Goal: Ask a question: Seek information or help from site administrators or community

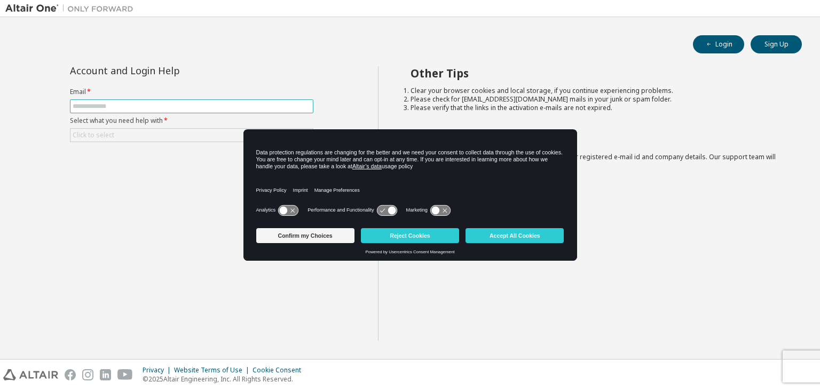
click at [132, 105] on input "text" at bounding box center [192, 106] width 238 height 9
type input "**********"
click at [146, 133] on div "Click to select" at bounding box center [191, 135] width 242 height 13
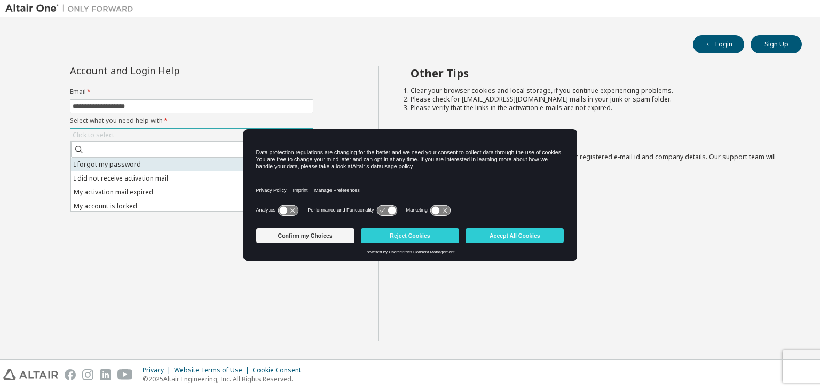
click at [137, 165] on li "I forgot my password" at bounding box center [191, 165] width 240 height 14
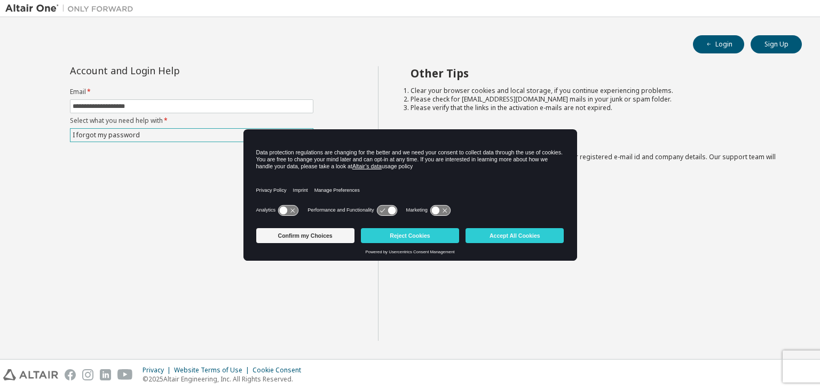
click at [143, 139] on div "I forgot my password" at bounding box center [191, 135] width 242 height 13
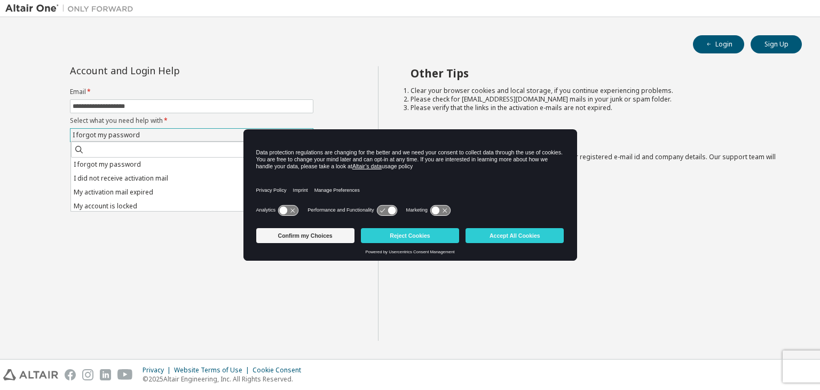
click at [143, 139] on div "I forgot my password" at bounding box center [191, 135] width 242 height 13
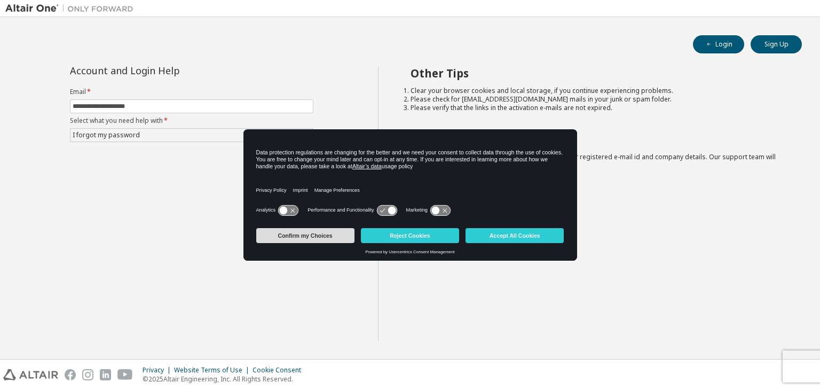
click at [333, 236] on button "Confirm my Choices" at bounding box center [305, 235] width 98 height 15
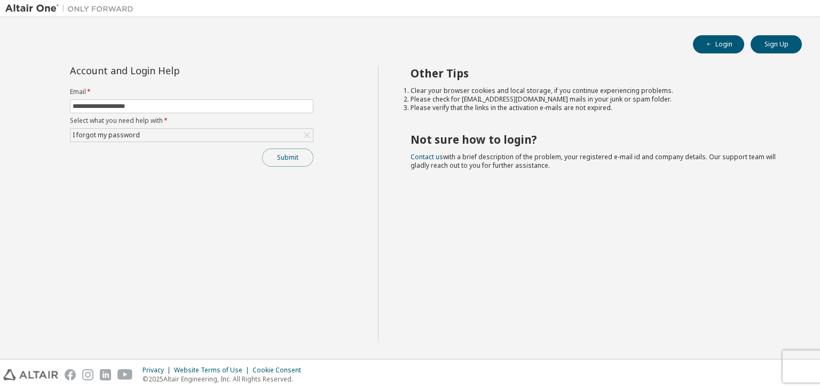
click at [296, 159] on button "Submit" at bounding box center [287, 157] width 51 height 18
click at [741, 237] on div "Other Tips Clear your browser cookies and local storage, if you continue experi…" at bounding box center [596, 203] width 437 height 275
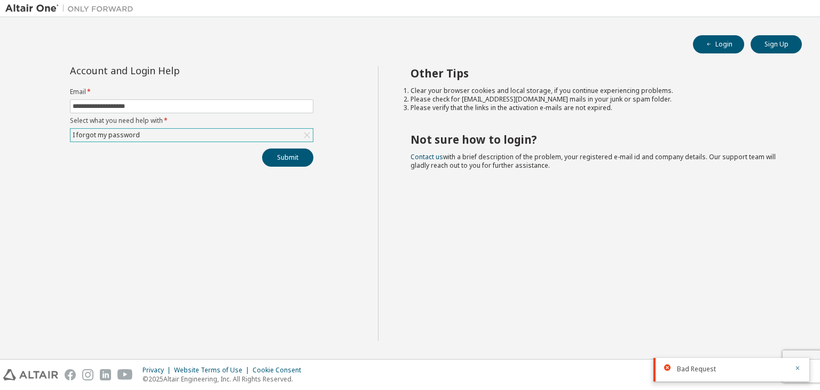
click at [162, 135] on div "I forgot my password" at bounding box center [191, 135] width 242 height 13
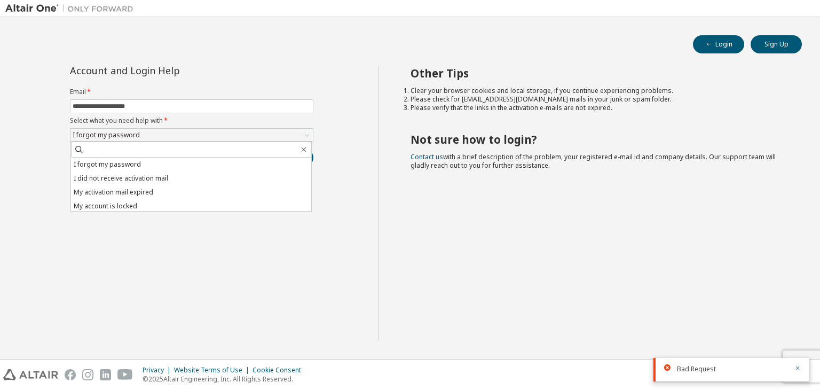
click at [270, 246] on div "**********" at bounding box center [191, 203] width 373 height 275
